Goal: Book appointment/travel/reservation: Book appointment/travel/reservation

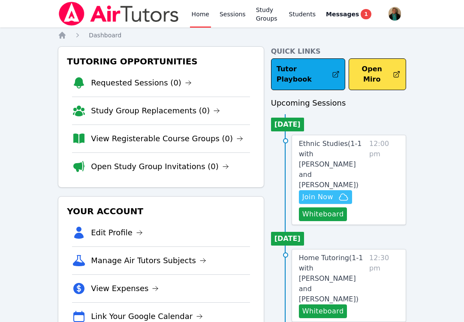
click at [335, 192] on span "Join Now" at bounding box center [325, 197] width 46 height 10
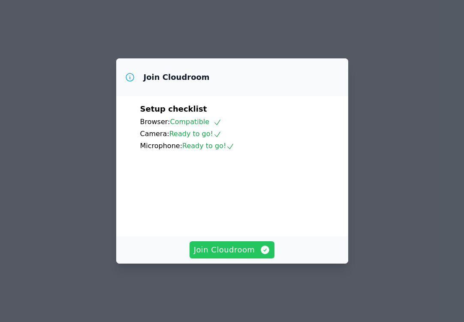
click at [248, 253] on button "Join Cloudroom" at bounding box center [232, 249] width 85 height 17
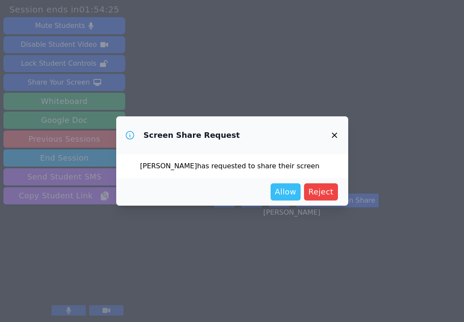
click at [285, 200] on button "Allow" at bounding box center [286, 191] width 30 height 17
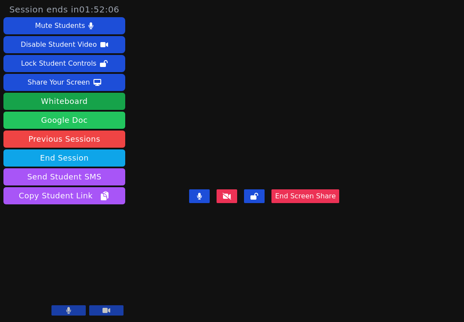
click at [72, 121] on link "Google Doc" at bounding box center [64, 120] width 122 height 17
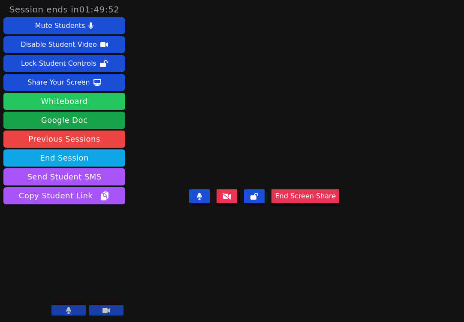
click at [82, 102] on button "Whiteboard" at bounding box center [64, 101] width 122 height 17
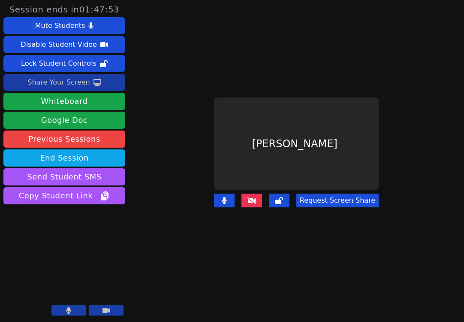
click at [53, 85] on div "Share Your Screen" at bounding box center [58, 82] width 63 height 14
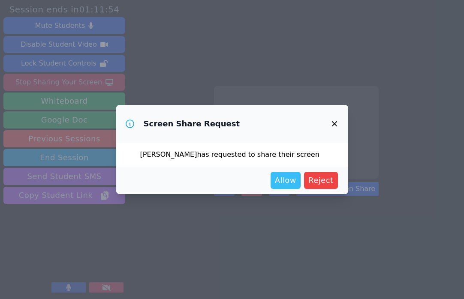
click at [284, 184] on span "Allow" at bounding box center [285, 181] width 21 height 12
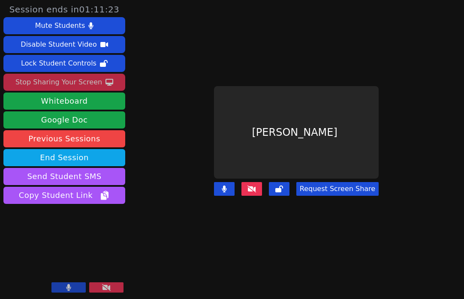
click at [75, 78] on div "Stop Sharing Your Screen" at bounding box center [58, 82] width 87 height 14
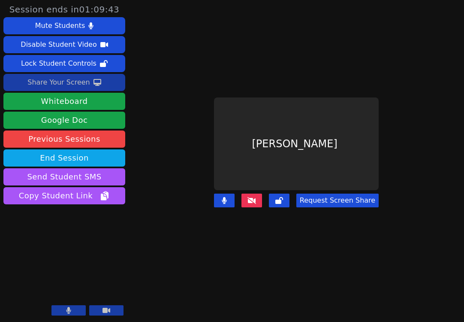
click at [255, 198] on icon at bounding box center [252, 200] width 9 height 7
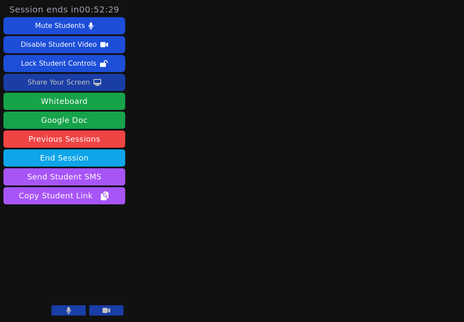
click at [63, 308] on button at bounding box center [68, 310] width 34 height 10
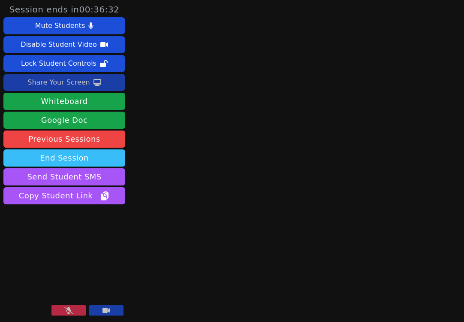
click at [68, 155] on button "End Session" at bounding box center [64, 157] width 122 height 17
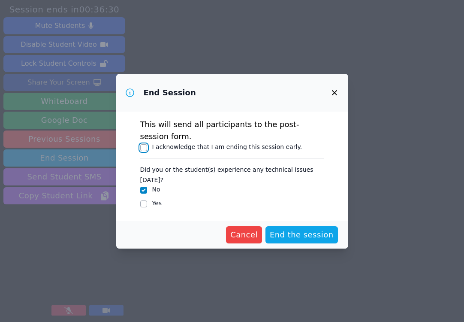
click at [144, 150] on input "I acknowledge that I am ending this session early." at bounding box center [143, 147] width 7 height 7
checkbox input "true"
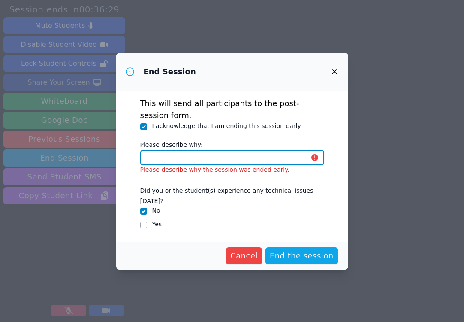
click at [174, 163] on input "Please describe why:" at bounding box center [232, 157] width 184 height 15
type input "student ended session early"
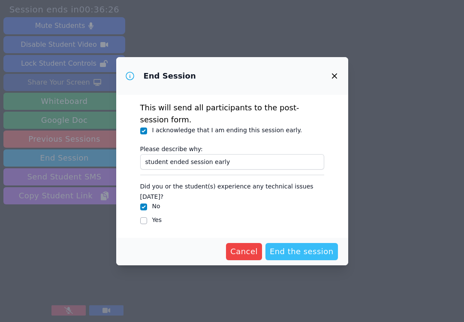
click at [286, 247] on span "End the session" at bounding box center [302, 251] width 64 height 12
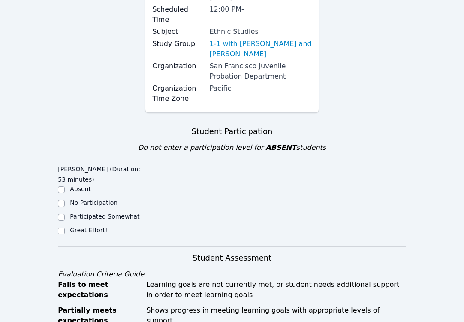
scroll to position [110, 0]
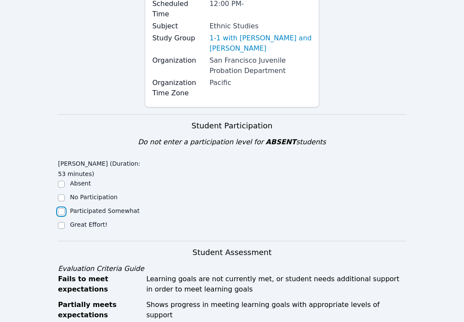
click at [61, 208] on input "Participated Somewhat" at bounding box center [61, 211] width 7 height 7
checkbox input "true"
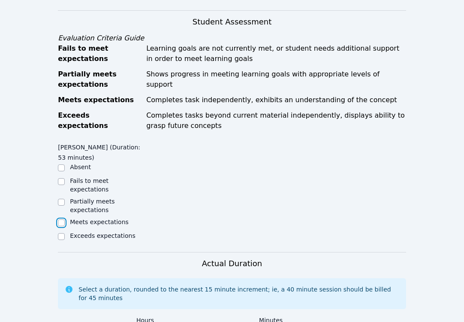
click at [60, 219] on input "Meets expectations" at bounding box center [61, 222] width 7 height 7
checkbox input "true"
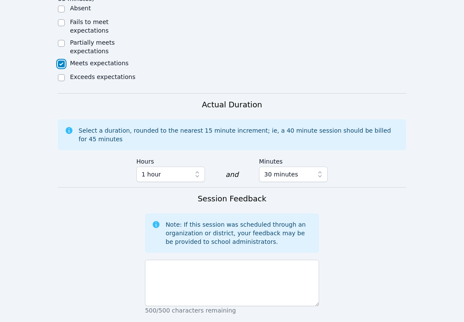
scroll to position [500, 0]
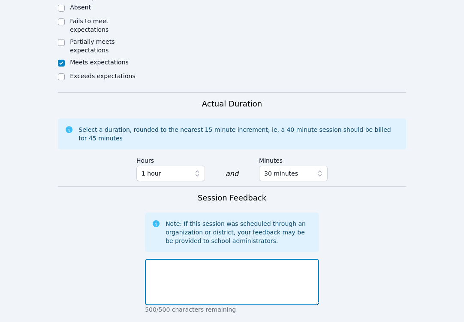
click at [166, 267] on textarea at bounding box center [232, 282] width 174 height 46
type textarea "j"
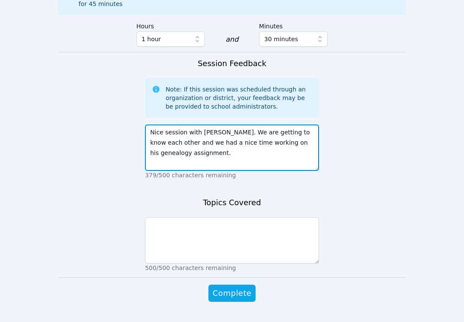
scroll to position [638, 0]
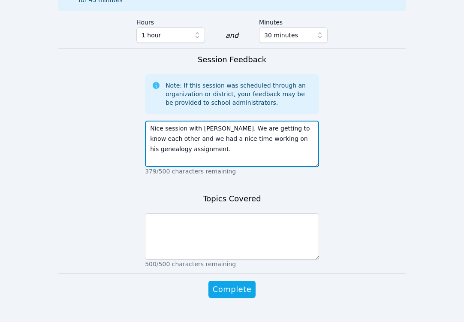
type textarea "Nice session with [PERSON_NAME]. We are getting to know each other and we had a…"
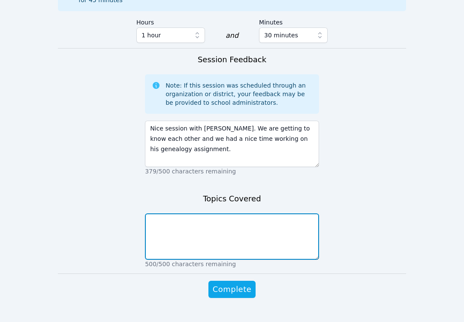
click at [189, 217] on textarea at bounding box center [232, 236] width 174 height 46
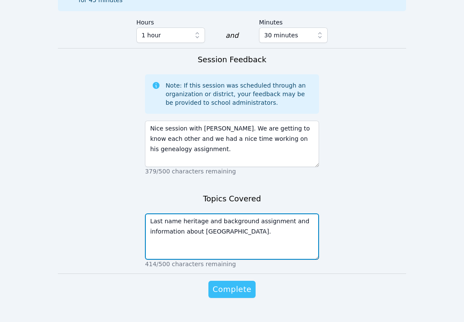
type textarea "Last name heritage and background assignment and information about [GEOGRAPHIC_…"
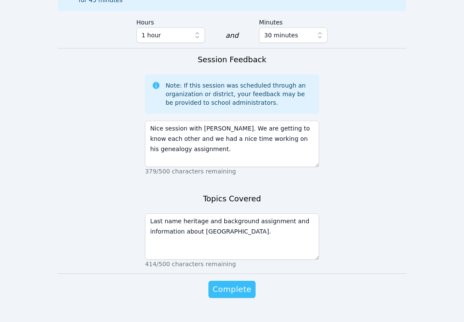
click at [236, 283] on span "Complete" at bounding box center [232, 289] width 39 height 12
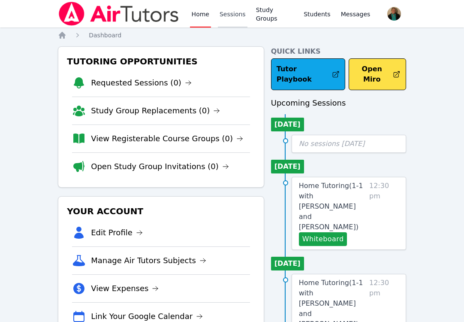
click at [227, 15] on link "Sessions" at bounding box center [233, 13] width 30 height 27
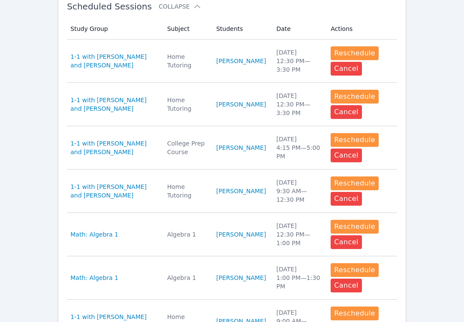
scroll to position [512, 0]
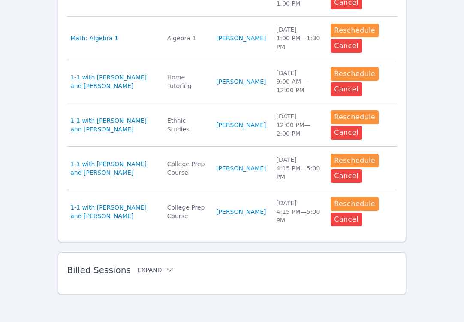
click at [152, 272] on button "Expand" at bounding box center [156, 270] width 36 height 9
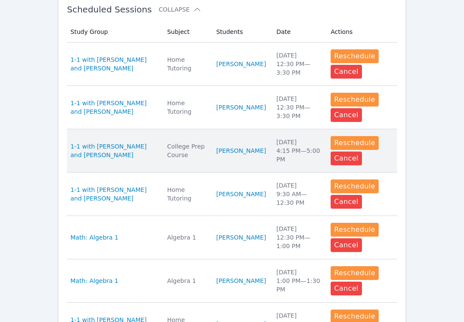
scroll to position [271, 0]
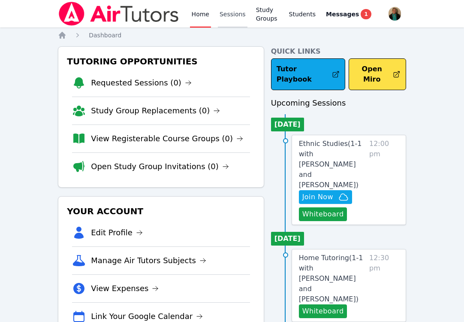
click at [231, 15] on link "Sessions" at bounding box center [233, 13] width 30 height 27
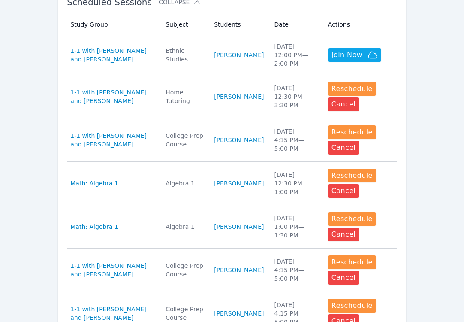
scroll to position [278, 0]
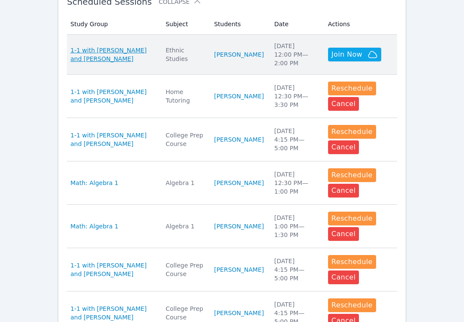
click at [121, 50] on span "1-1 with [PERSON_NAME] and [PERSON_NAME]" at bounding box center [112, 54] width 85 height 17
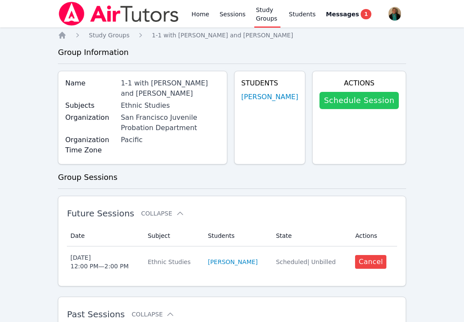
click at [356, 99] on link "Schedule Session" at bounding box center [359, 100] width 79 height 17
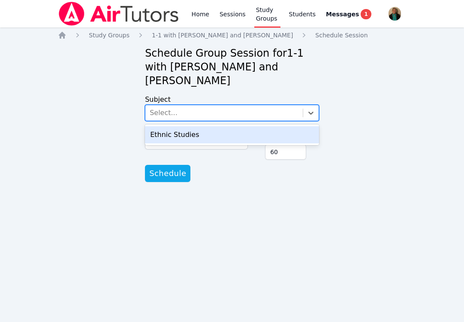
click at [282, 112] on div "Select..." at bounding box center [223, 112] width 157 height 15
click at [259, 132] on div "Ethnic Studies" at bounding box center [232, 134] width 174 height 17
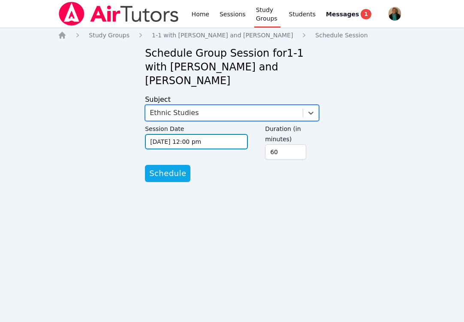
click at [244, 143] on input "08/29/2025 12:00 pm" at bounding box center [196, 141] width 103 height 15
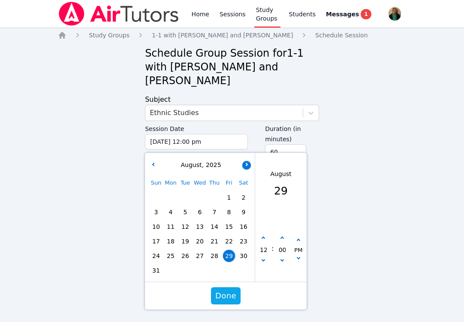
click at [248, 168] on button "button" at bounding box center [246, 165] width 9 height 9
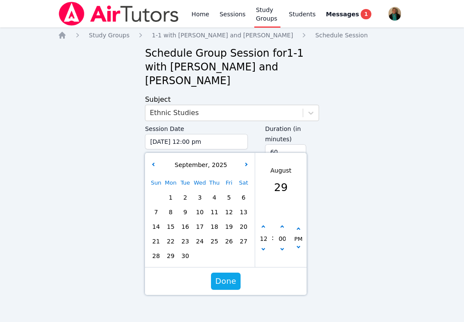
click at [229, 195] on span "5" at bounding box center [229, 197] width 12 height 12
type input "09/05/2025 12:00 pm"
click at [227, 283] on span "Done" at bounding box center [225, 281] width 21 height 12
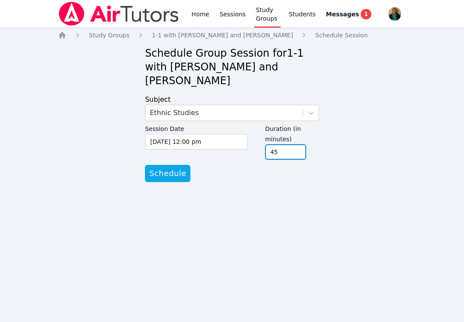
click at [296, 154] on input "45" at bounding box center [285, 151] width 41 height 15
click at [297, 149] on input "60" at bounding box center [285, 151] width 41 height 15
click at [297, 149] on input "75" at bounding box center [285, 151] width 41 height 15
click at [297, 149] on input "90" at bounding box center [285, 151] width 41 height 15
click at [297, 149] on input "105" at bounding box center [285, 151] width 41 height 15
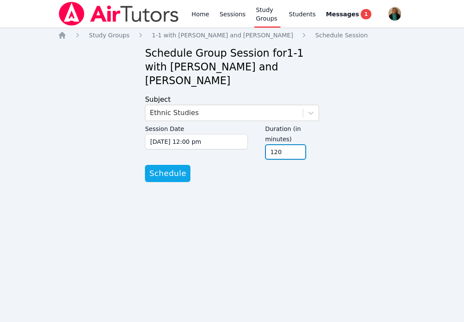
type input "120"
click at [297, 149] on input "120" at bounding box center [285, 151] width 41 height 15
click at [173, 175] on span "Schedule" at bounding box center [167, 173] width 37 height 12
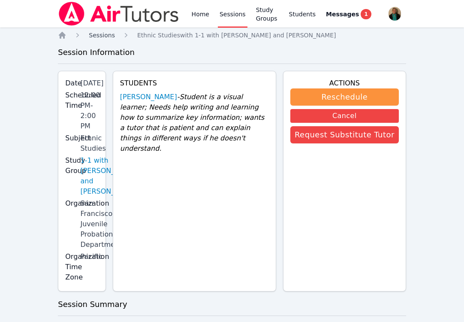
click at [109, 35] on span "Sessions" at bounding box center [102, 35] width 26 height 7
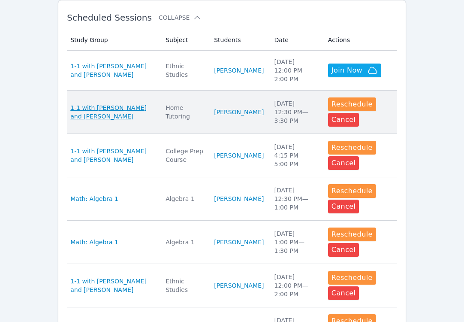
scroll to position [261, 0]
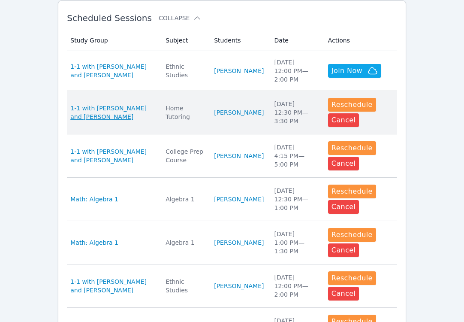
click at [113, 107] on span "1-1 with [PERSON_NAME] and [PERSON_NAME]" at bounding box center [112, 112] width 85 height 17
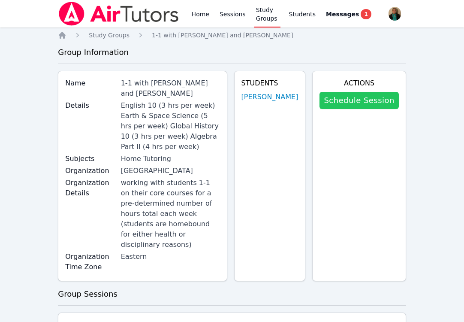
click at [372, 97] on link "Schedule Session" at bounding box center [359, 100] width 79 height 17
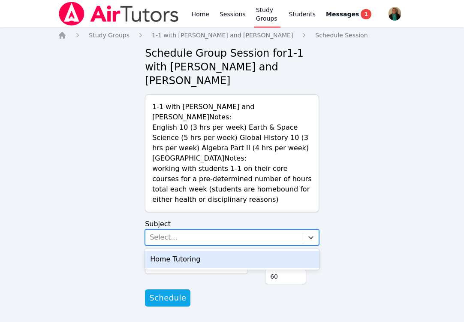
click at [226, 229] on div "Select..." at bounding box center [223, 236] width 157 height 15
click at [220, 251] on div "Home Tutoring" at bounding box center [232, 259] width 174 height 17
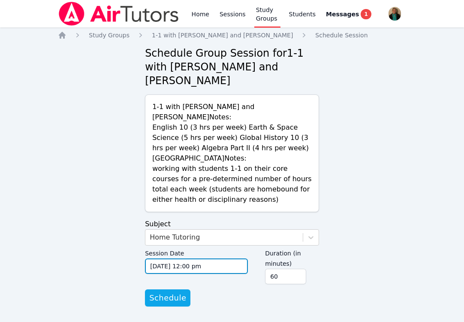
click at [216, 258] on input "08/29/2025 12:00 pm" at bounding box center [196, 265] width 103 height 15
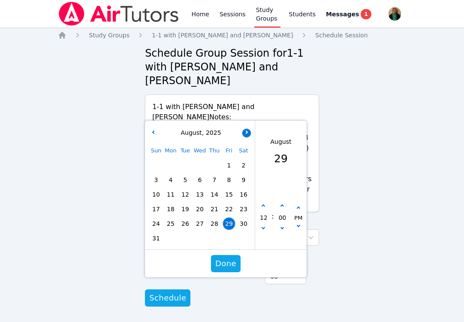
click at [245, 129] on button "button" at bounding box center [246, 133] width 9 height 9
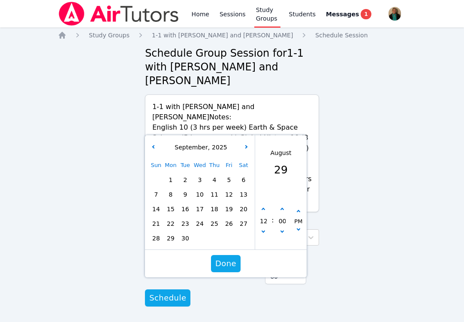
click at [199, 174] on span "3" at bounding box center [200, 180] width 12 height 12
click at [281, 208] on icon "button" at bounding box center [282, 209] width 3 height 3
type input "09/03/2025 12:05 pm"
type input "05"
click at [281, 208] on icon "button" at bounding box center [282, 209] width 3 height 3
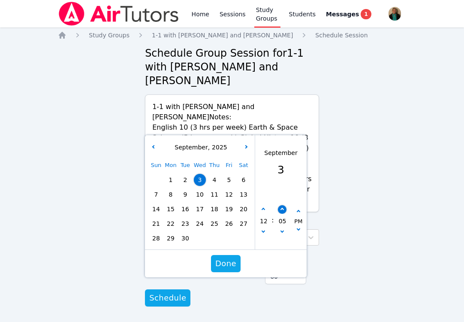
type input "09/03/2025 12:10 pm"
type input "10"
click at [281, 208] on icon "button" at bounding box center [282, 209] width 3 height 3
type input "09/03/2025 12:15 pm"
type input "15"
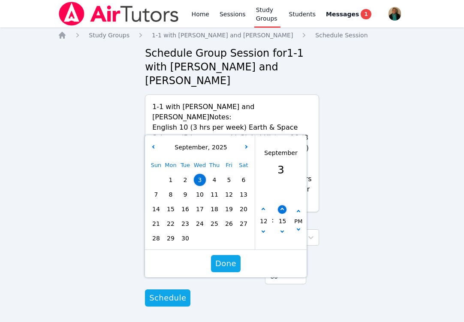
click at [281, 208] on icon "button" at bounding box center [282, 209] width 3 height 3
type input "09/03/2025 12:20 pm"
type input "20"
click at [281, 208] on icon "button" at bounding box center [282, 209] width 3 height 3
type input "09/03/2025 12:25 pm"
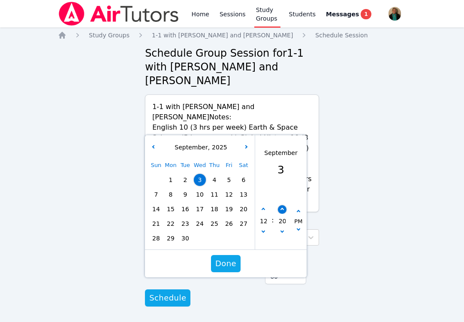
type input "25"
click at [281, 208] on icon "button" at bounding box center [282, 209] width 3 height 3
type input "09/03/2025 12:30 pm"
type input "30"
click at [228, 257] on span "Done" at bounding box center [225, 263] width 21 height 12
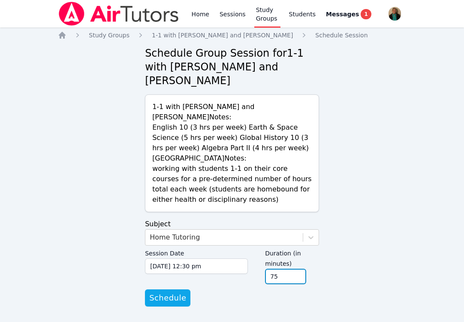
click at [299, 269] on input "75" at bounding box center [285, 276] width 41 height 15
click at [299, 269] on input "90" at bounding box center [285, 276] width 41 height 15
click at [299, 269] on input "105" at bounding box center [285, 276] width 41 height 15
click at [299, 269] on input "120" at bounding box center [285, 276] width 41 height 15
click at [299, 269] on input "135" at bounding box center [285, 276] width 41 height 15
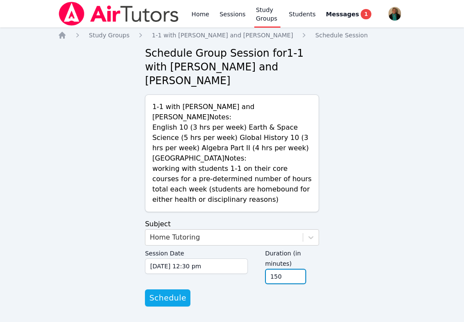
click at [299, 269] on input "150" at bounding box center [285, 276] width 41 height 15
click at [299, 269] on input "165" at bounding box center [285, 276] width 41 height 15
type input "180"
click at [299, 269] on input "180" at bounding box center [285, 276] width 41 height 15
click at [172, 292] on span "Schedule" at bounding box center [167, 298] width 37 height 12
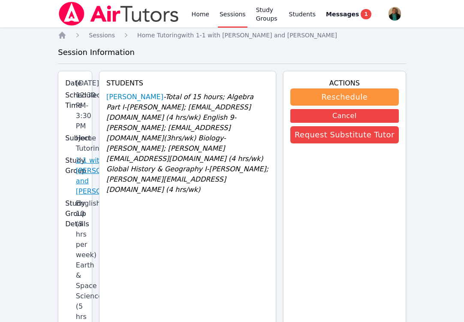
click at [94, 196] on link "1-1 with [PERSON_NAME] and [PERSON_NAME]" at bounding box center [104, 175] width 57 height 41
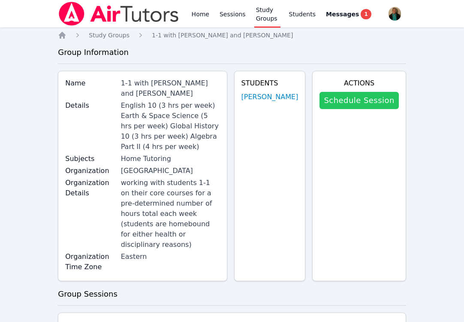
click at [347, 98] on link "Schedule Session" at bounding box center [359, 100] width 79 height 17
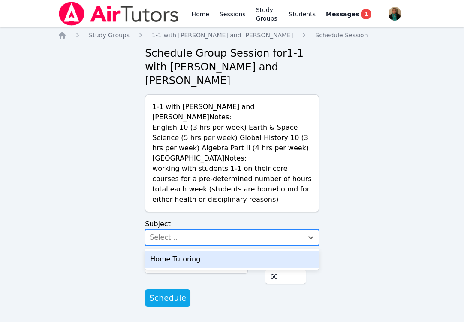
click at [231, 229] on div "Select..." at bounding box center [223, 236] width 157 height 15
click at [232, 251] on div "Home Tutoring" at bounding box center [232, 259] width 174 height 17
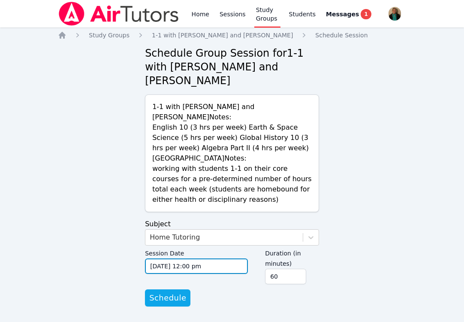
click at [239, 258] on input "08/29/2025 12:00 pm" at bounding box center [196, 265] width 103 height 15
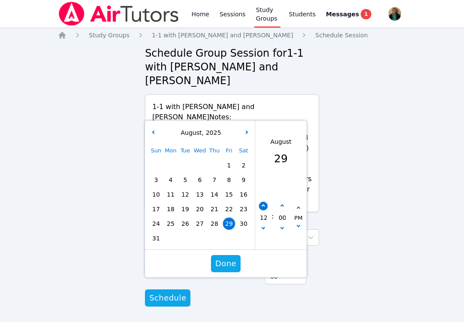
click at [266, 202] on button "button" at bounding box center [263, 206] width 9 height 9
type input "08/29/2025 01:00 pm"
type input "01"
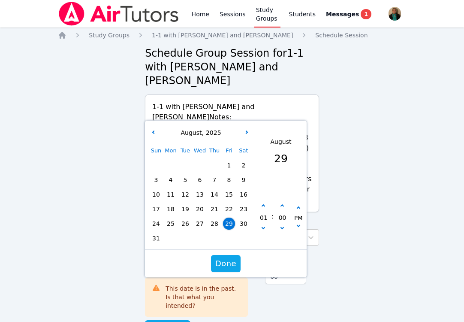
click at [248, 124] on div "August , 2025" at bounding box center [200, 132] width 106 height 17
click at [246, 130] on icon "button" at bounding box center [245, 131] width 3 height 3
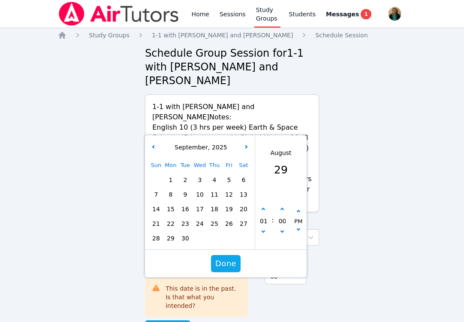
click at [214, 174] on span "4" at bounding box center [214, 180] width 12 height 12
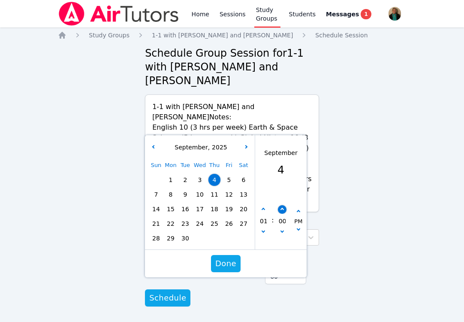
click at [283, 205] on button "button" at bounding box center [282, 209] width 9 height 9
type input "09/04/2025 01:05 pm"
type input "05"
click at [283, 205] on button "button" at bounding box center [282, 209] width 9 height 9
type input "09/04/2025 01:10 pm"
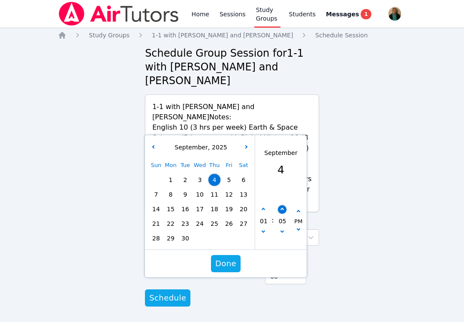
type input "10"
click at [262, 228] on button "button" at bounding box center [263, 232] width 9 height 9
type input "09/04/2025 12:10 pm"
type input "12"
click at [262, 228] on button "button" at bounding box center [263, 232] width 9 height 9
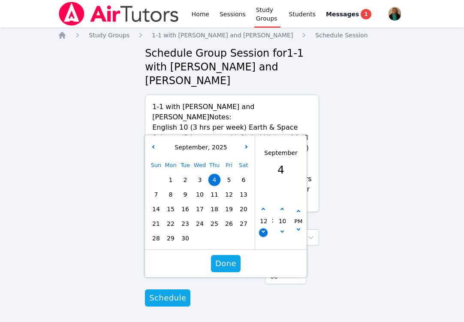
type input "09/04/2025 11:10 am"
type input "11"
click at [262, 228] on button "button" at bounding box center [263, 232] width 9 height 9
type input "09/04/2025 10:10 am"
type input "10"
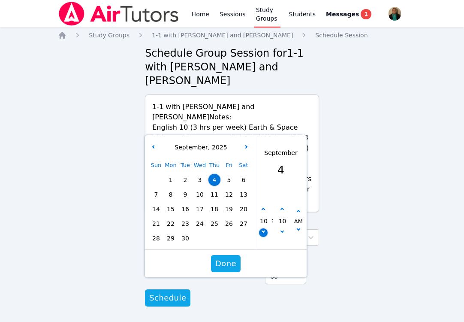
click at [262, 228] on button "button" at bounding box center [263, 232] width 9 height 9
type input "09/04/2025 09:10 am"
type input "09"
click at [281, 208] on icon "button" at bounding box center [282, 209] width 3 height 3
type input "09/04/2025 09:15 am"
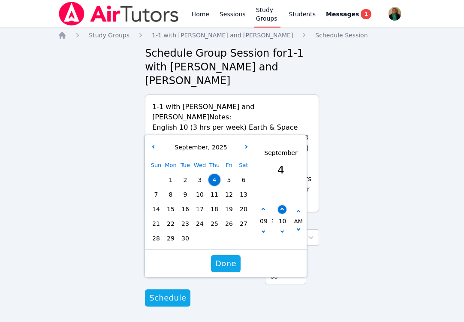
type input "15"
click at [281, 208] on icon "button" at bounding box center [282, 209] width 3 height 3
type input "09/04/2025 09:20 am"
type input "20"
click at [281, 208] on icon "button" at bounding box center [282, 209] width 3 height 3
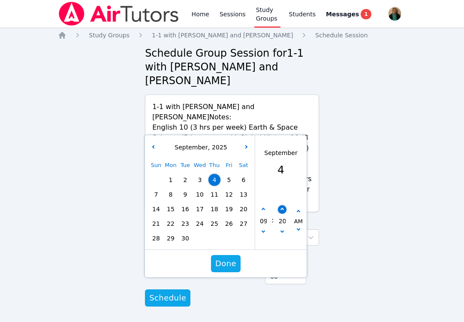
type input "09/04/2025 09:25 am"
type input "25"
click at [281, 208] on icon "button" at bounding box center [282, 209] width 3 height 3
type input "09/04/2025 09:30 am"
type input "30"
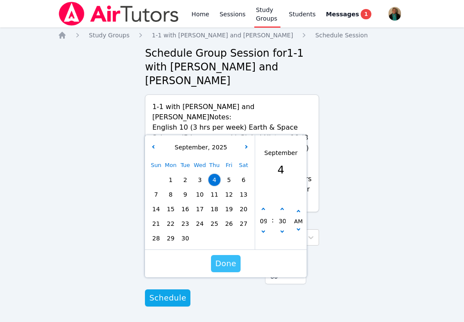
click at [232, 257] on span "Done" at bounding box center [225, 263] width 21 height 12
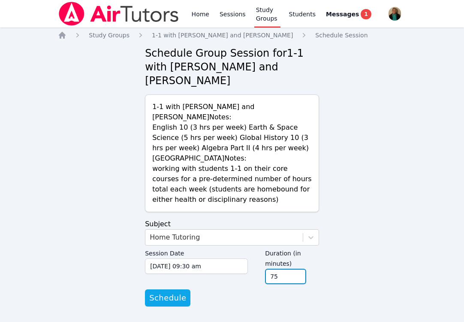
click at [297, 269] on input "75" at bounding box center [285, 276] width 41 height 15
click at [297, 269] on input "90" at bounding box center [285, 276] width 41 height 15
click at [297, 269] on input "105" at bounding box center [285, 276] width 41 height 15
click at [297, 269] on input "120" at bounding box center [285, 276] width 41 height 15
click at [297, 269] on input "135" at bounding box center [285, 276] width 41 height 15
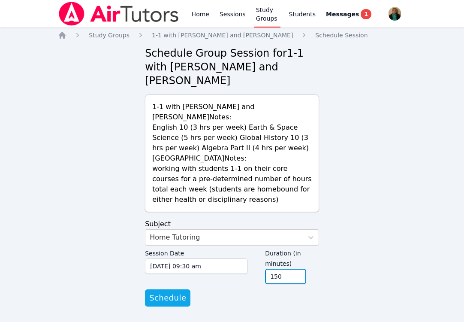
click at [297, 269] on input "150" at bounding box center [285, 276] width 41 height 15
click at [297, 269] on input "165" at bounding box center [285, 276] width 41 height 15
type input "180"
click at [297, 269] on input "180" at bounding box center [285, 276] width 41 height 15
click at [176, 292] on span "Schedule" at bounding box center [167, 298] width 37 height 12
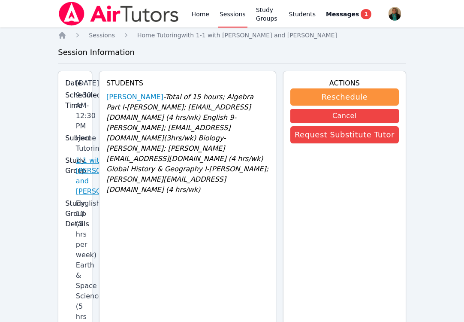
click at [79, 196] on link "1-1 with [PERSON_NAME] and [PERSON_NAME]" at bounding box center [104, 175] width 57 height 41
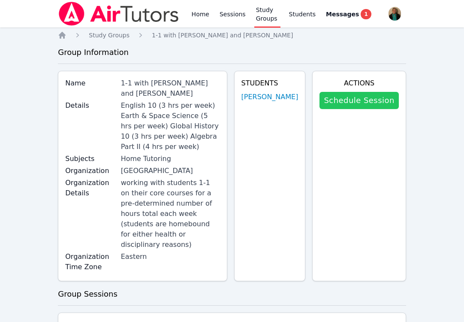
click at [357, 97] on link "Schedule Session" at bounding box center [359, 100] width 79 height 17
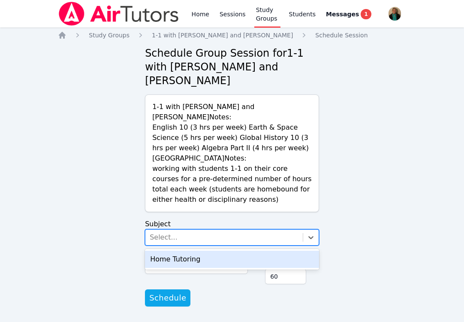
click at [266, 229] on div "Select..." at bounding box center [223, 236] width 157 height 15
click at [245, 251] on div "Home Tutoring" at bounding box center [232, 259] width 174 height 17
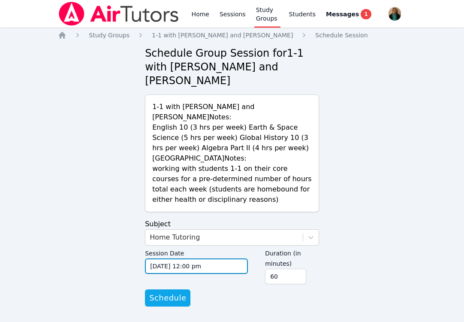
click at [239, 258] on input "08/29/2025 12:00 pm" at bounding box center [196, 265] width 103 height 15
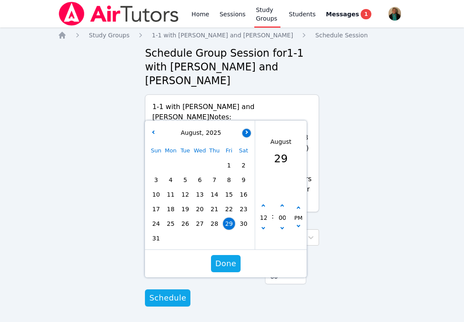
click at [244, 130] on icon "button" at bounding box center [245, 131] width 3 height 3
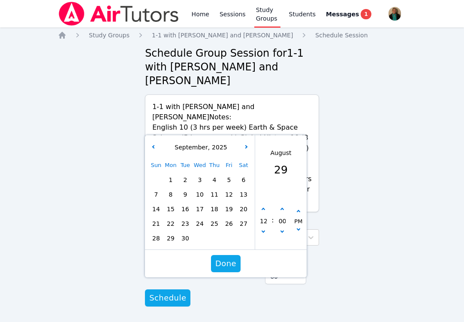
click at [227, 174] on span "5" at bounding box center [229, 180] width 12 height 12
click at [281, 208] on icon "button" at bounding box center [282, 209] width 3 height 3
type input "09/05/2025 12:05 pm"
type input "05"
click at [281, 208] on icon "button" at bounding box center [282, 209] width 3 height 3
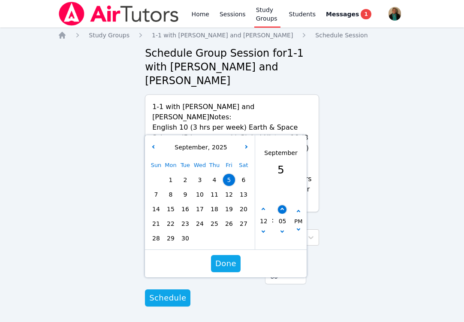
type input "09/05/2025 12:10 pm"
type input "10"
click at [281, 208] on icon "button" at bounding box center [282, 209] width 3 height 3
type input "09/05/2025 12:15 pm"
type input "15"
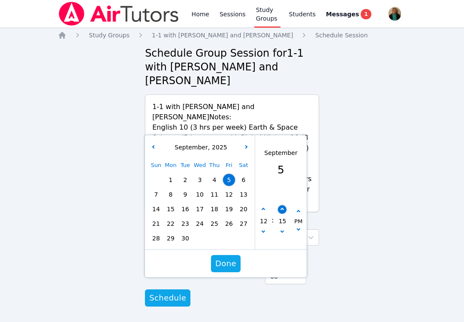
click at [281, 208] on icon "button" at bounding box center [282, 209] width 3 height 3
type input "09/05/2025 12:20 pm"
type input "20"
click at [262, 228] on button "button" at bounding box center [263, 232] width 9 height 9
type input "09/05/2025 11:20 am"
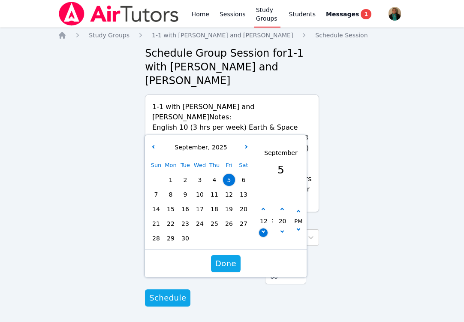
type input "11"
click at [262, 228] on button "button" at bounding box center [263, 232] width 9 height 9
type input "09/05/2025 10:20 am"
type input "10"
click at [262, 228] on button "button" at bounding box center [263, 232] width 9 height 9
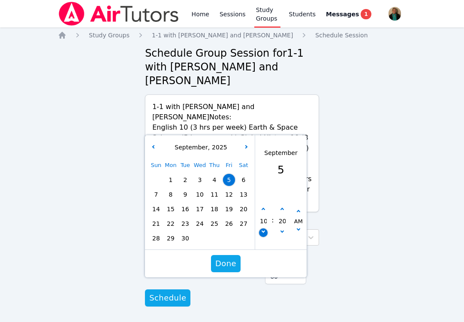
type input "09/05/2025 09:20 am"
type input "09"
click at [281, 208] on icon "button" at bounding box center [282, 209] width 3 height 3
type input "09/05/2025 09:25 am"
type input "25"
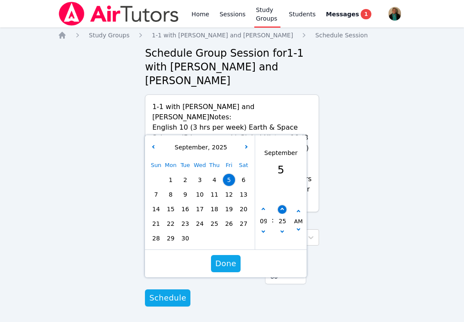
click at [281, 208] on icon "button" at bounding box center [282, 209] width 3 height 3
type input "09/05/2025 09:30 am"
type input "30"
click at [280, 228] on button "button" at bounding box center [282, 232] width 9 height 9
type input "09/05/2025 09:25 am"
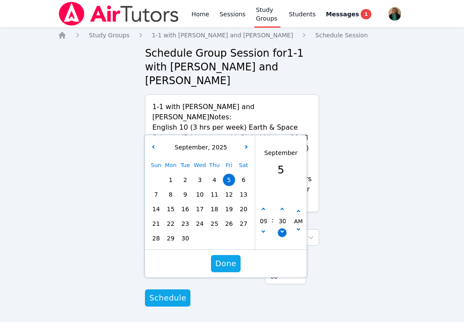
type input "25"
click at [280, 228] on button "button" at bounding box center [282, 232] width 9 height 9
type input "09/05/2025 09:20 am"
type input "20"
click at [280, 228] on button "button" at bounding box center [282, 232] width 9 height 9
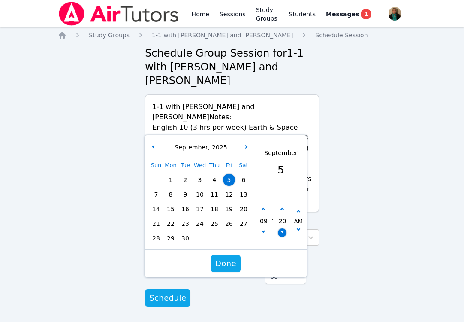
type input "09/05/2025 09:15 am"
type input "15"
click at [280, 228] on button "button" at bounding box center [282, 232] width 9 height 9
type input "09/05/2025 09:10 am"
type input "10"
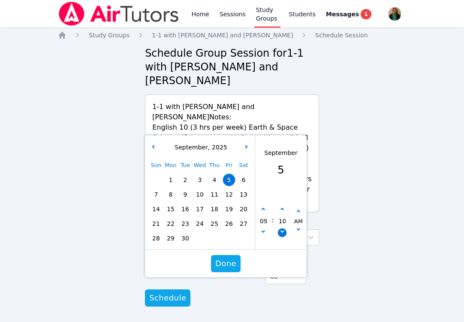
click at [280, 228] on button "button" at bounding box center [282, 232] width 9 height 9
type input "09/05/2025 09:05 am"
type input "05"
click at [280, 228] on button "button" at bounding box center [282, 232] width 9 height 9
type input "09/05/2025 09:00 am"
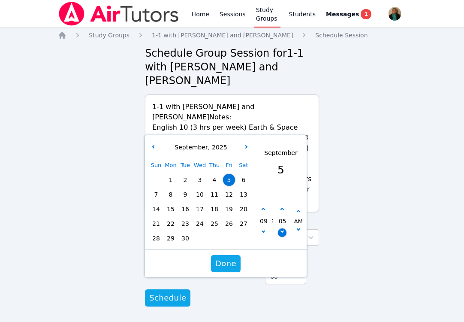
type input "00"
click at [232, 257] on span "Done" at bounding box center [225, 263] width 21 height 12
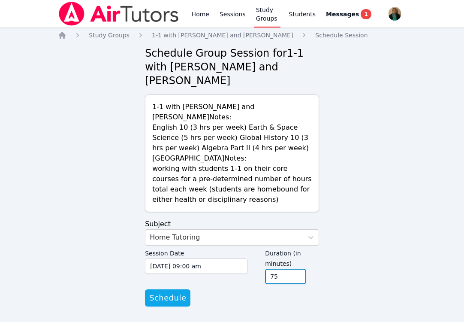
click at [296, 269] on input "75" at bounding box center [285, 276] width 41 height 15
click at [296, 269] on input "90" at bounding box center [285, 276] width 41 height 15
click at [296, 269] on input "105" at bounding box center [285, 276] width 41 height 15
click at [296, 269] on input "120" at bounding box center [285, 276] width 41 height 15
click at [296, 269] on input "135" at bounding box center [285, 276] width 41 height 15
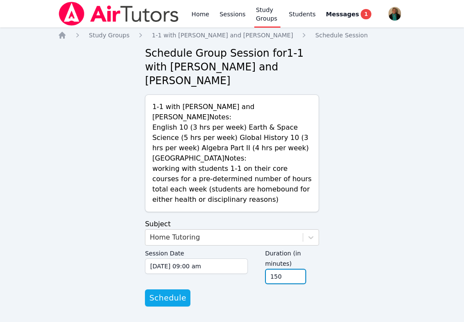
click at [296, 269] on input "150" at bounding box center [285, 276] width 41 height 15
click at [296, 269] on input "165" at bounding box center [285, 276] width 41 height 15
type input "180"
click at [296, 269] on input "180" at bounding box center [285, 276] width 41 height 15
click at [169, 292] on span "Schedule" at bounding box center [167, 298] width 37 height 12
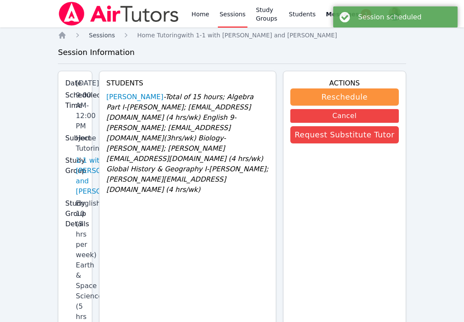
click at [108, 36] on span "Sessions" at bounding box center [102, 35] width 26 height 7
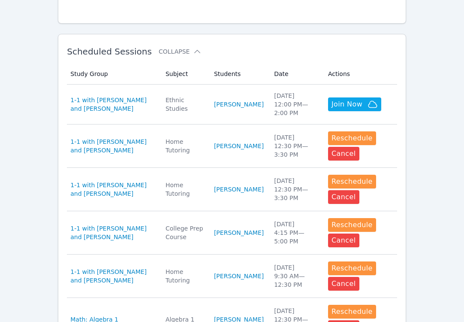
scroll to position [228, 0]
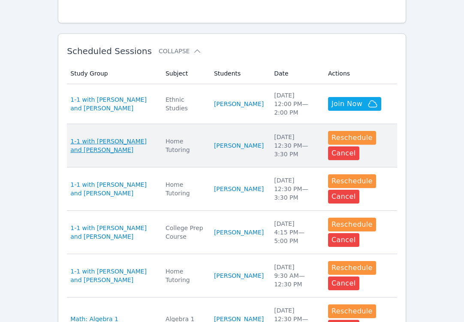
click at [136, 142] on span "1-1 with [PERSON_NAME] and [PERSON_NAME]" at bounding box center [112, 145] width 85 height 17
